Goal: Register for event/course

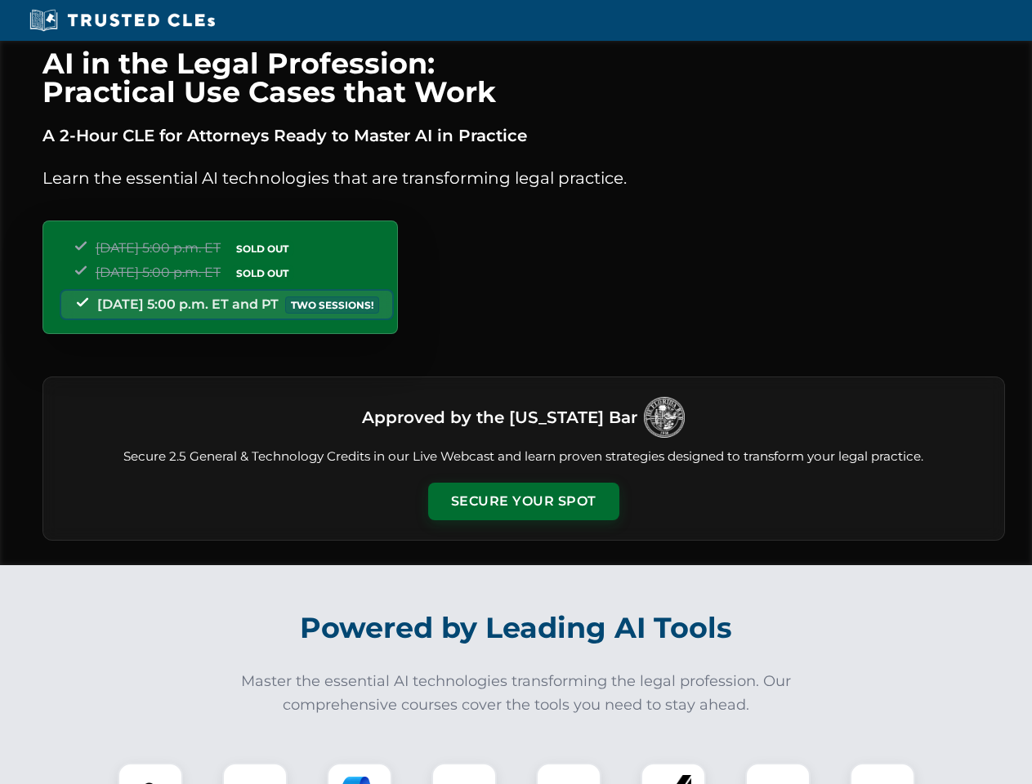
click at [523, 502] on button "Secure Your Spot" at bounding box center [523, 502] width 191 height 38
click at [150, 774] on img at bounding box center [150, 795] width 47 height 47
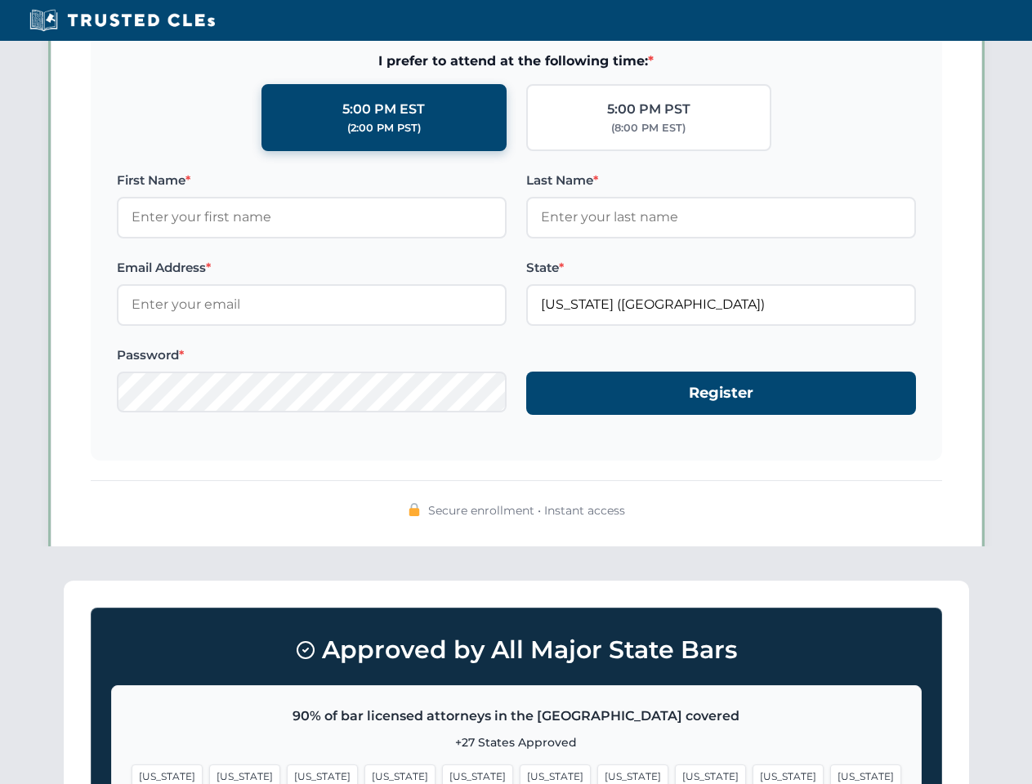
click at [597, 774] on span "[US_STATE]" at bounding box center [632, 777] width 71 height 24
click at [752, 774] on span "[US_STATE]" at bounding box center [787, 777] width 71 height 24
